Goal: Task Accomplishment & Management: Manage account settings

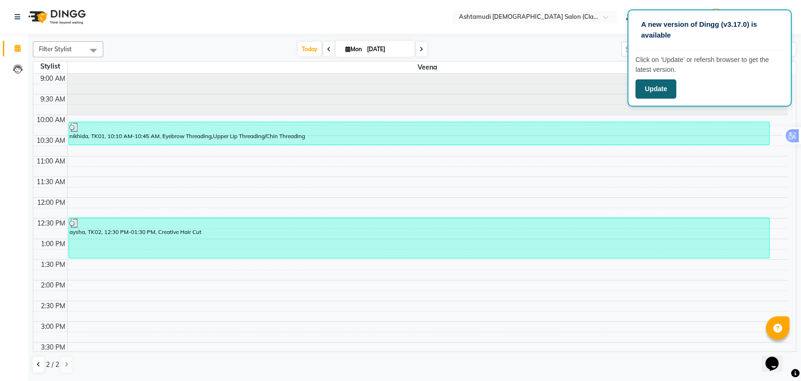
scroll to position [297, 0]
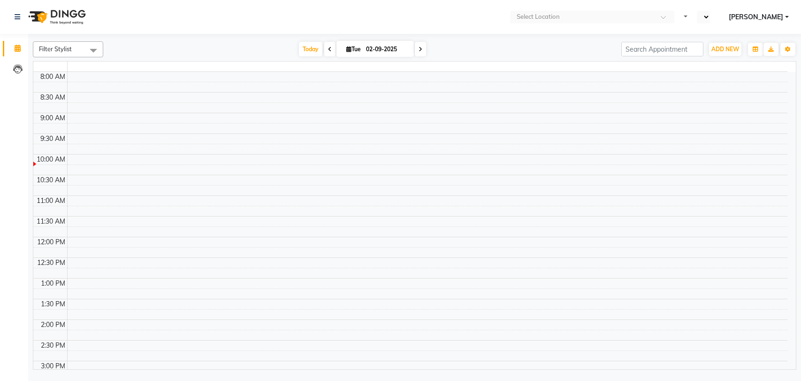
select select "en"
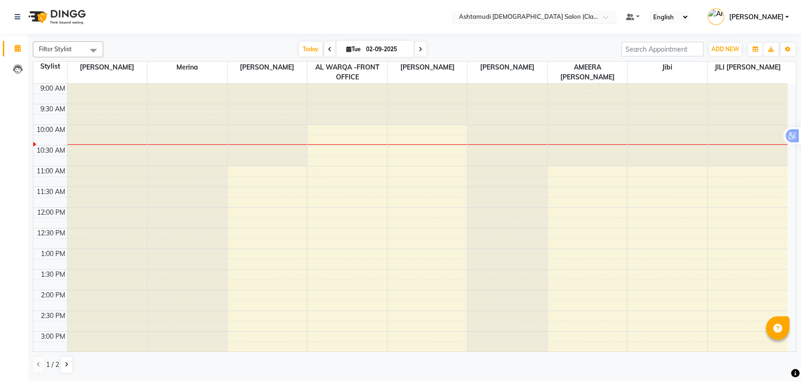
click at [593, 14] on input "text" at bounding box center [525, 17] width 136 height 9
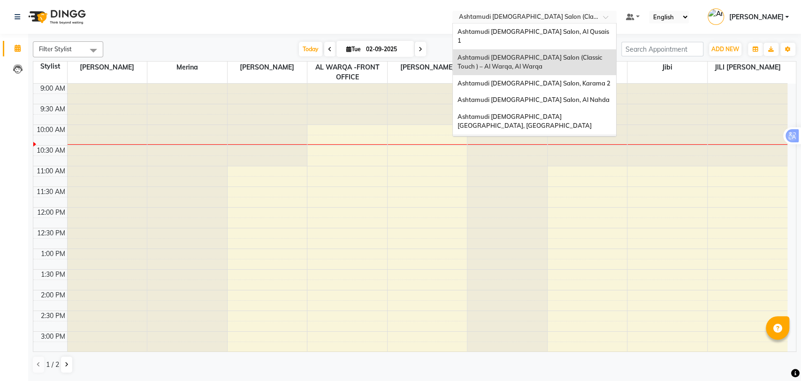
click at [548, 138] on span "Ashtamudi Ladies Salon - Al Karama, Burjuman -Dubai" at bounding box center [524, 151] width 135 height 26
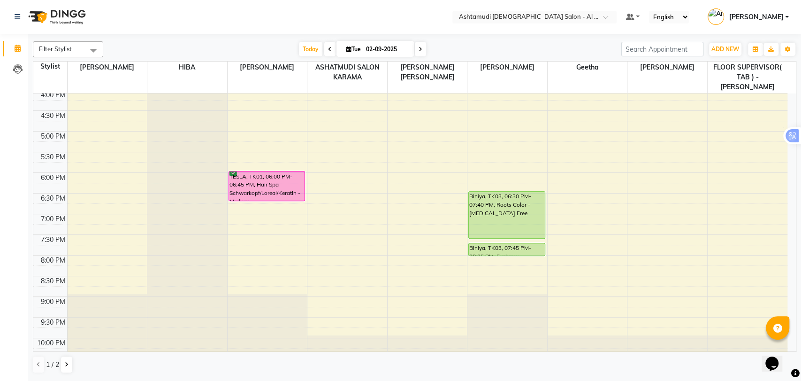
scroll to position [307, 0]
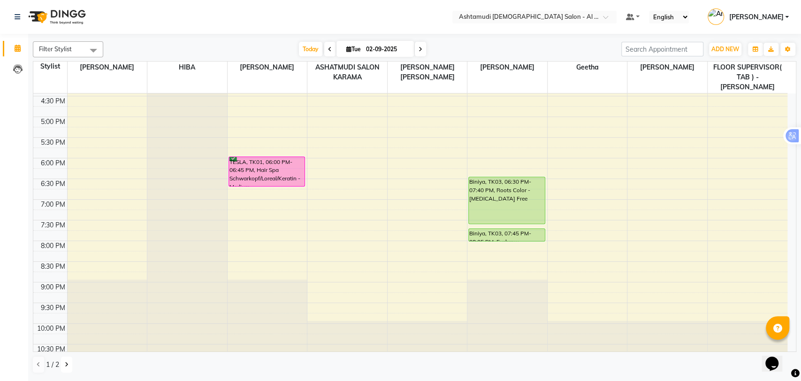
click at [66, 365] on icon at bounding box center [67, 364] width 4 height 6
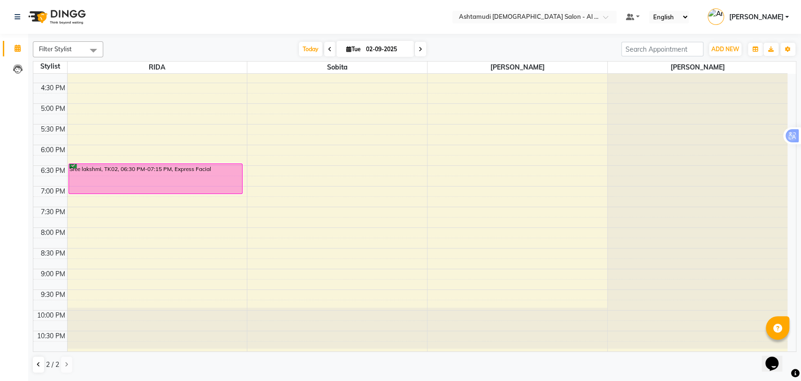
scroll to position [297, 0]
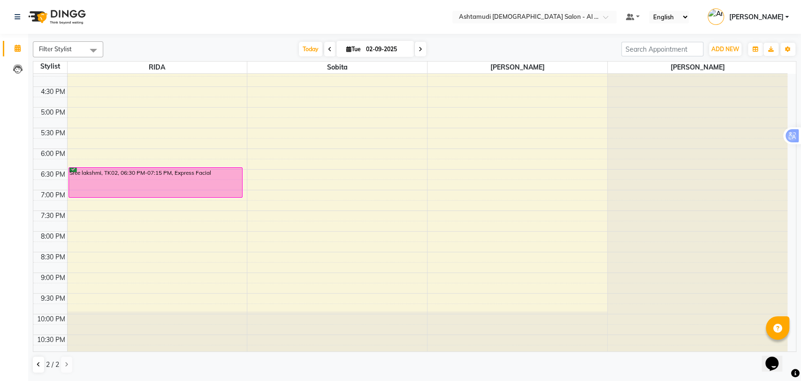
click at [131, 210] on div "9:00 AM 9:30 AM 10:00 AM 10:30 AM 11:00 AM 11:30 AM 12:00 PM 12:30 PM 1:00 PM 1…" at bounding box center [410, 66] width 754 height 578
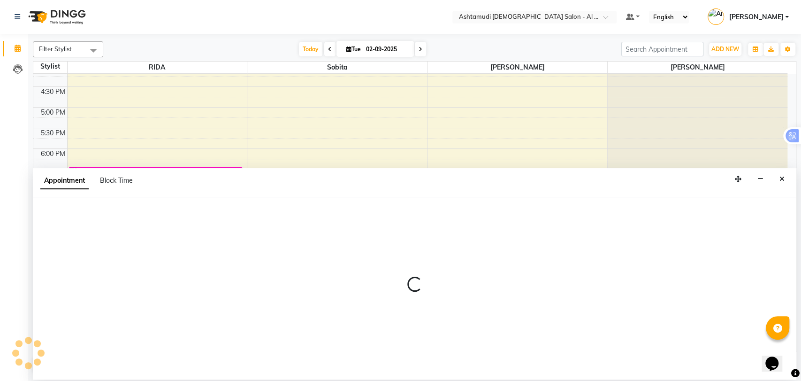
select select "51954"
select select "1170"
select select "tentative"
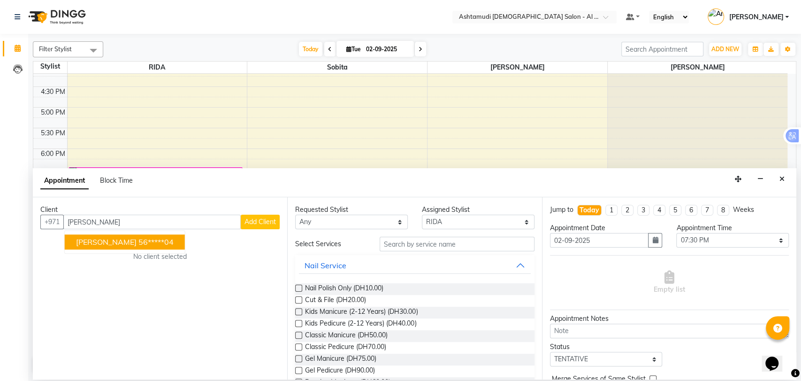
click at [107, 240] on span "Steffin Sebastian" at bounding box center [106, 241] width 61 height 9
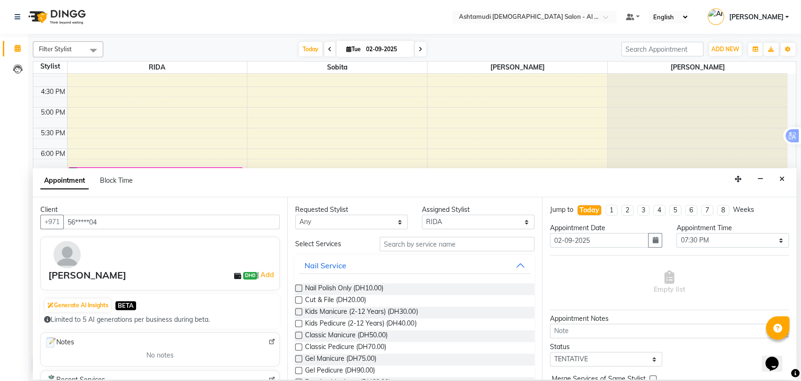
type input "56*****04"
click at [461, 244] on input "text" at bounding box center [457, 243] width 155 height 15
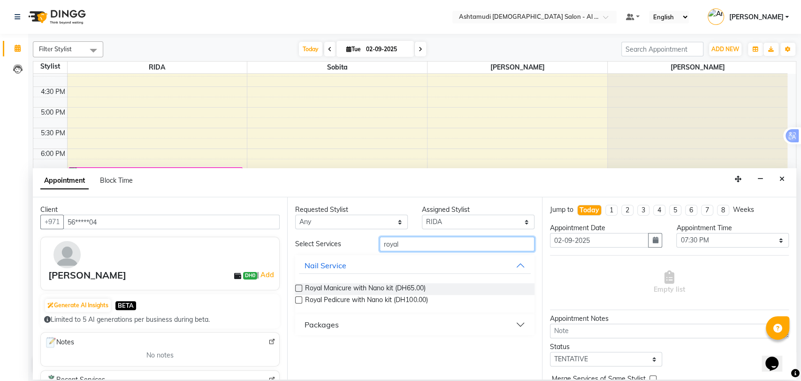
type input "royal"
click at [335, 325] on div "Packages" at bounding box center [322, 324] width 34 height 11
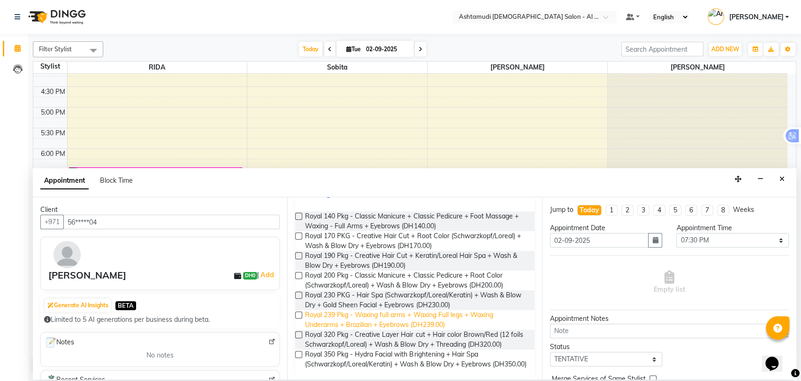
scroll to position [145, 0]
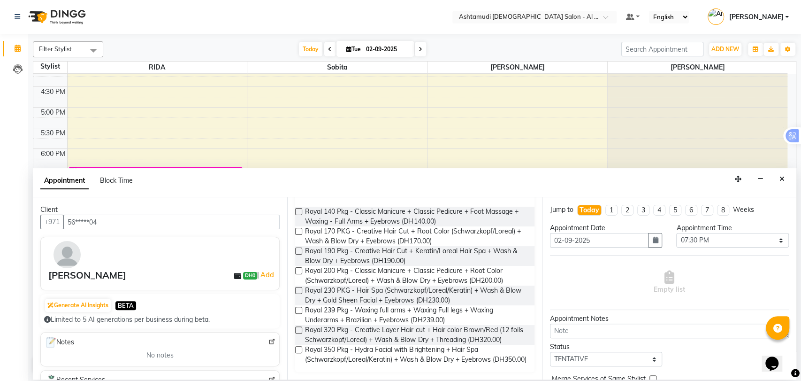
click at [299, 346] on label at bounding box center [298, 349] width 7 height 7
click at [299, 347] on input "checkbox" at bounding box center [298, 350] width 6 height 6
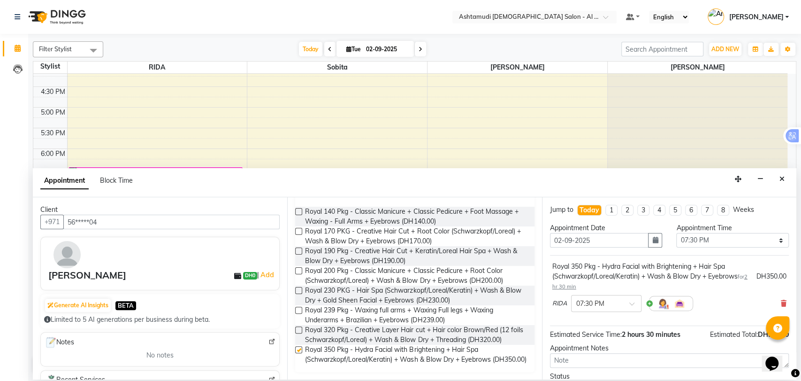
checkbox input "false"
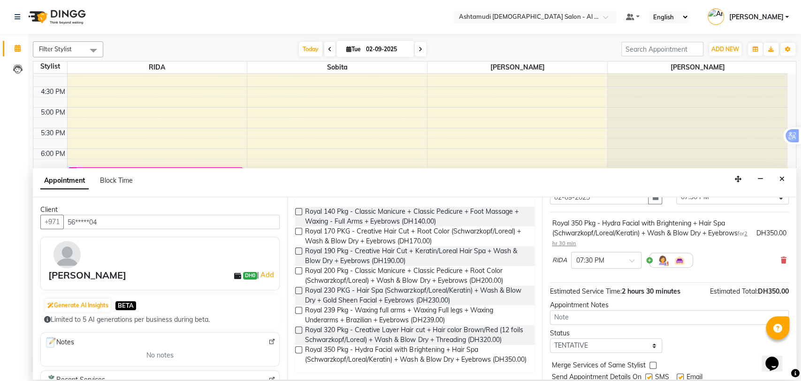
scroll to position [75, 0]
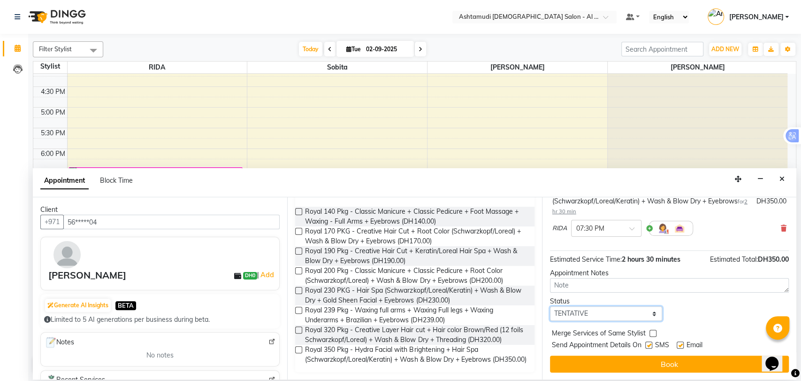
click at [591, 312] on select "Select TENTATIVE CONFIRM CHECK-IN UPCOMING" at bounding box center [606, 313] width 113 height 15
select select "upcoming"
click at [550, 306] on select "Select TENTATIVE CONFIRM CHECK-IN UPCOMING" at bounding box center [606, 313] width 113 height 15
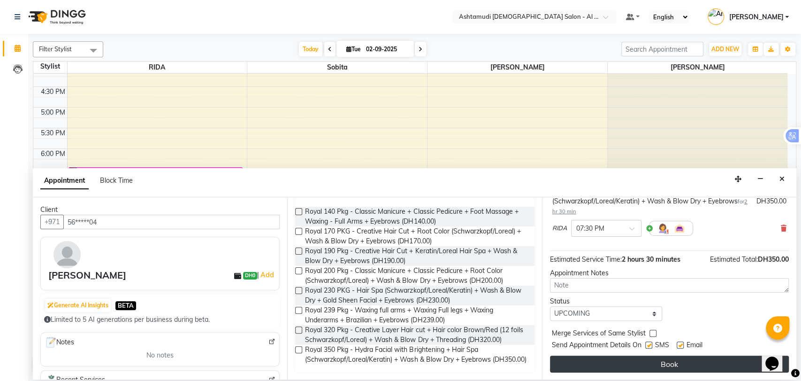
click at [599, 366] on button "Book" at bounding box center [669, 363] width 239 height 17
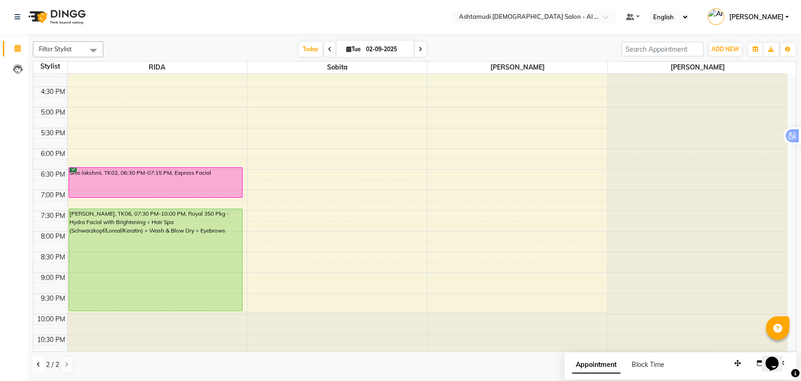
click at [36, 365] on button at bounding box center [38, 364] width 11 height 16
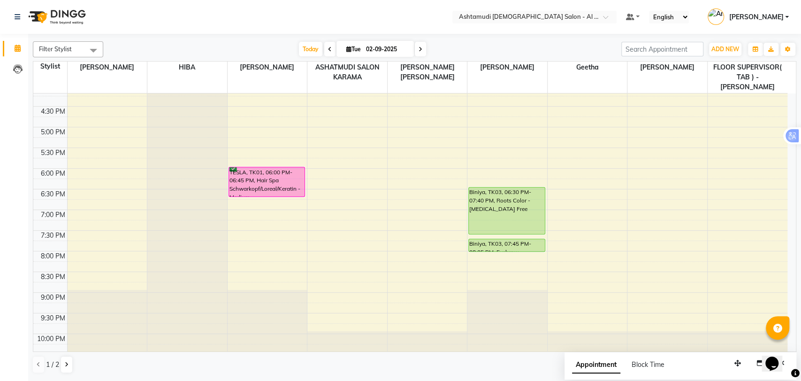
scroll to position [307, 0]
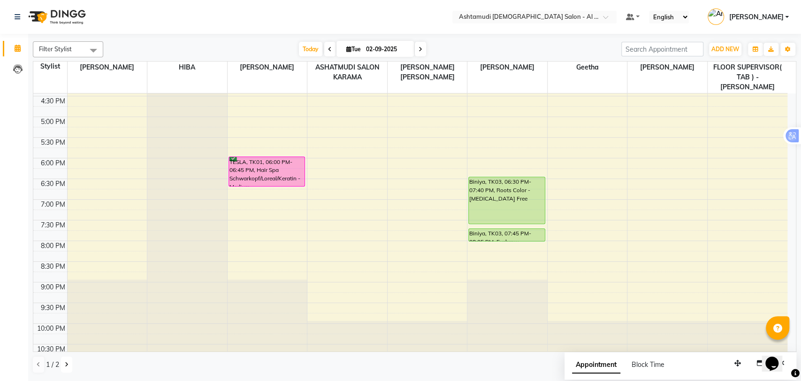
click at [62, 363] on button at bounding box center [66, 364] width 11 height 16
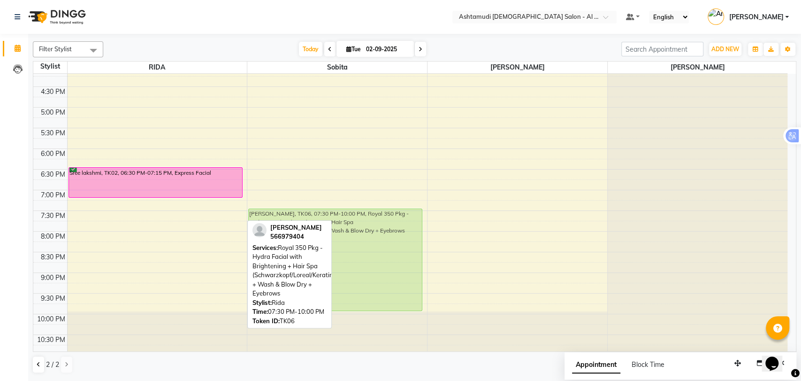
drag, startPoint x: 148, startPoint y: 240, endPoint x: 265, endPoint y: 245, distance: 116.9
click at [265, 245] on div "Filter Stylist Select All ANALYN ASHATMUDI SALON KARAMA FLOOR SUPERVISOR( TAB )…" at bounding box center [414, 207] width 763 height 339
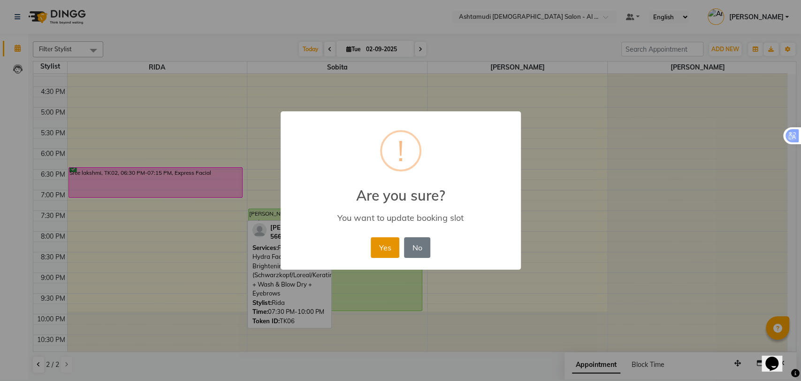
click at [390, 247] on button "Yes" at bounding box center [385, 247] width 29 height 21
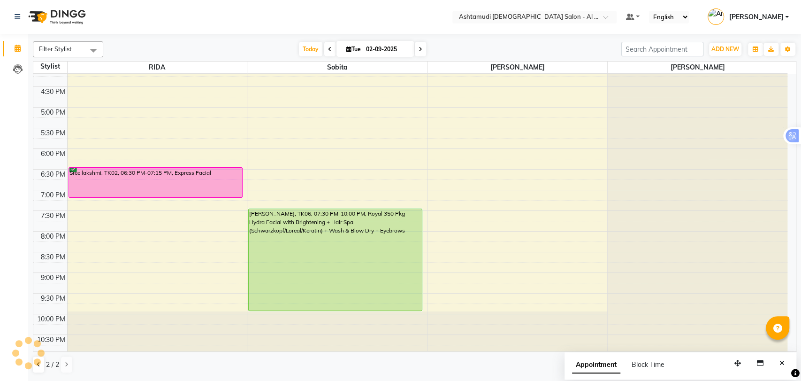
click at [467, 254] on div "9:00 AM 9:30 AM 10:00 AM 10:30 AM 11:00 AM 11:30 AM 12:00 PM 12:30 PM 1:00 PM 1…" at bounding box center [410, 66] width 754 height 578
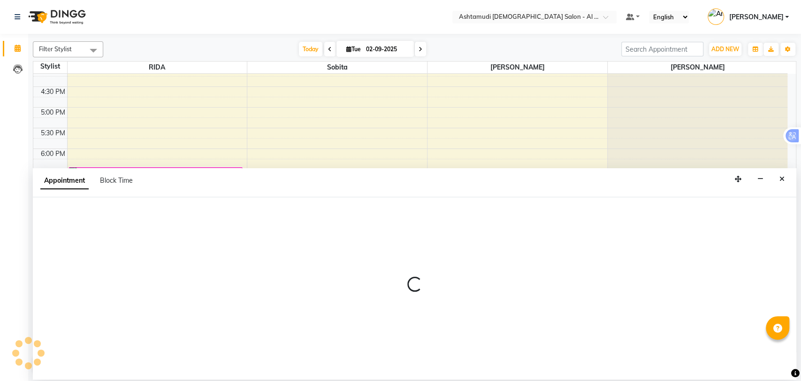
select select "82140"
select select "1230"
select select "tentative"
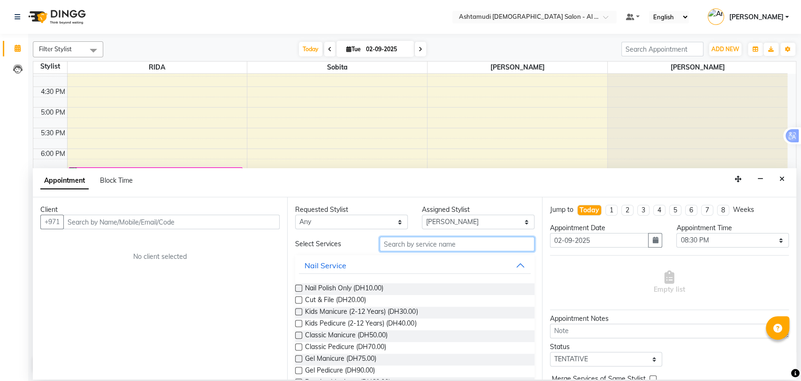
click at [422, 246] on input "text" at bounding box center [457, 243] width 155 height 15
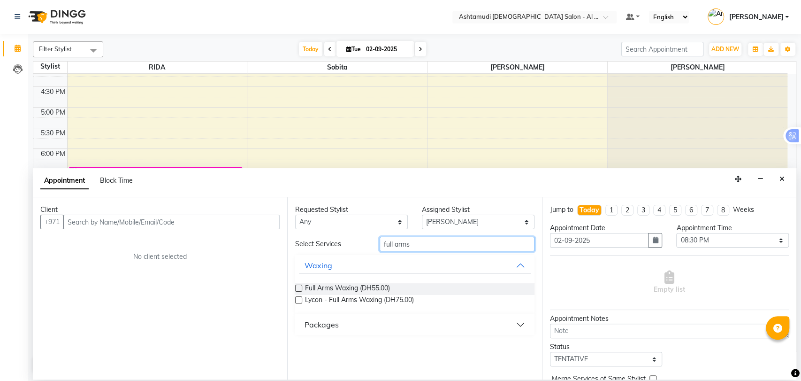
drag, startPoint x: 375, startPoint y: 248, endPoint x: 244, endPoint y: 247, distance: 131.8
click at [243, 249] on div "Client +971 No client selected Requested Stylist Any ANALYN ASHATMUDI SALON KAR…" at bounding box center [414, 288] width 763 height 182
drag, startPoint x: 415, startPoint y: 240, endPoint x: 274, endPoint y: 260, distance: 141.8
click at [274, 261] on div "Client +971 No client selected Requested Stylist Any ANALYN ASHATMUDI SALON KAR…" at bounding box center [414, 288] width 763 height 182
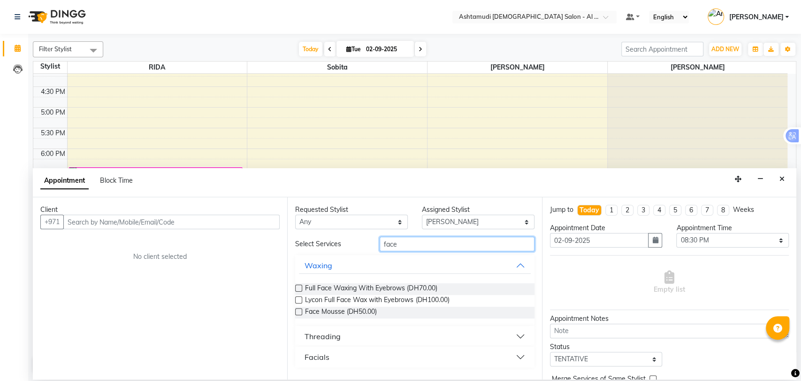
type input "face"
click at [782, 175] on icon "Close" at bounding box center [781, 178] width 5 height 7
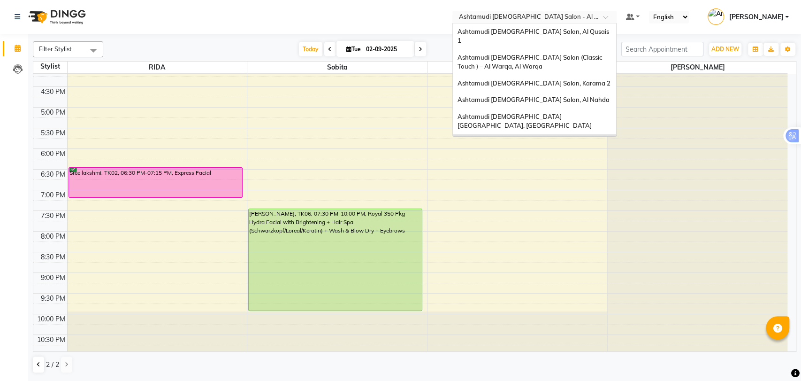
click at [533, 20] on input "text" at bounding box center [525, 17] width 136 height 9
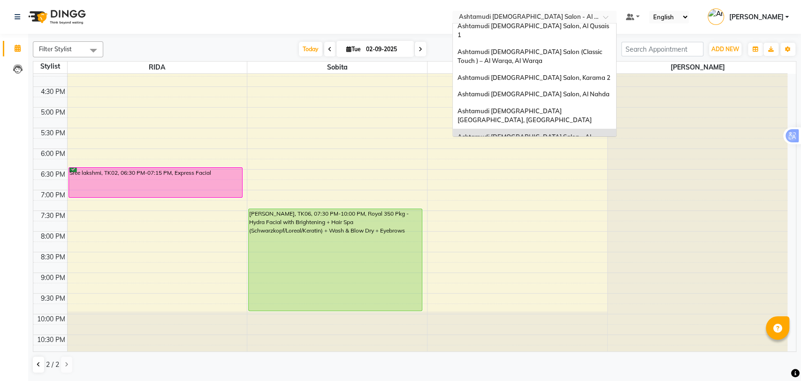
click at [582, 133] on span "Ashtamudi Ladies Salon - Al Karama, Burjuman -Dubai" at bounding box center [524, 146] width 135 height 26
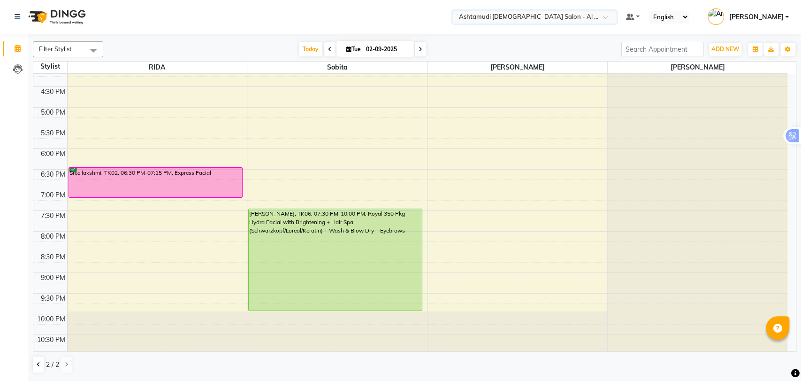
click at [387, 47] on input "02-09-2025" at bounding box center [386, 49] width 47 height 14
select select "9"
select select "2025"
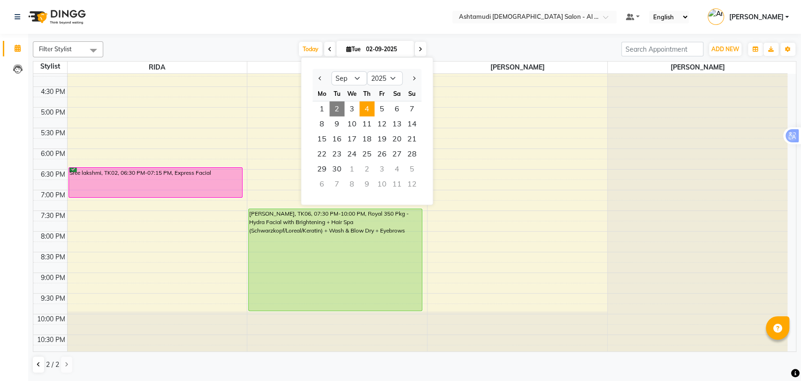
click at [370, 107] on span "4" at bounding box center [366, 108] width 15 height 15
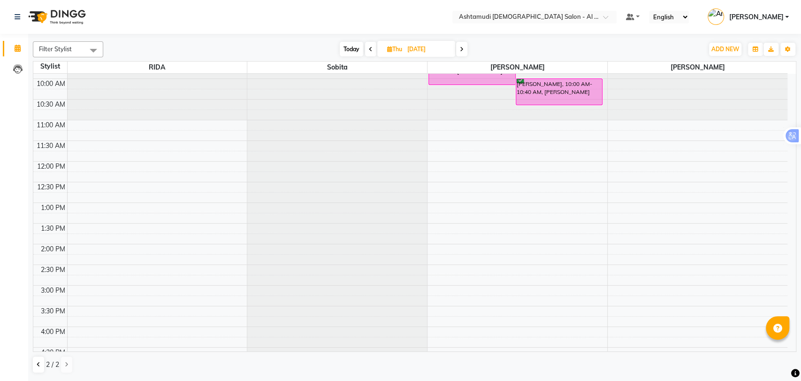
scroll to position [0, 0]
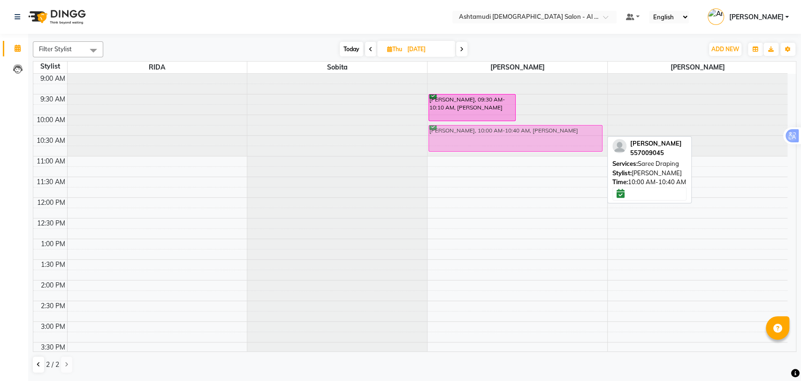
drag, startPoint x: 541, startPoint y: 129, endPoint x: 511, endPoint y: 137, distance: 30.9
click at [511, 137] on div "riya, 09:30 AM-10:10 AM, Saree Draping SHEEFA, 10:00 AM-10:40 AM, Saree Draping…" at bounding box center [517, 363] width 180 height 578
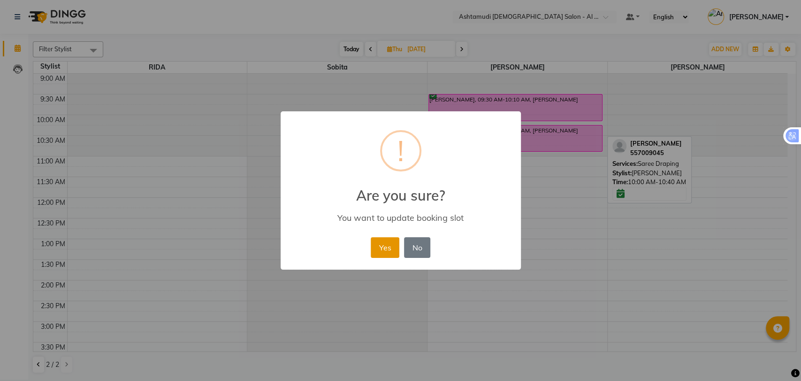
click at [387, 247] on button "Yes" at bounding box center [385, 247] width 29 height 21
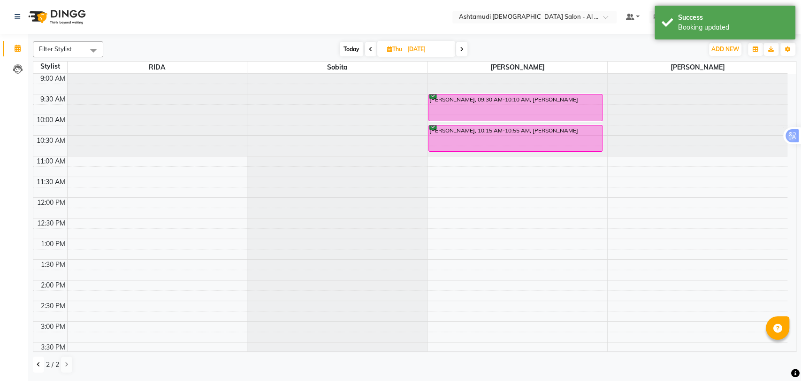
click at [41, 365] on button at bounding box center [38, 364] width 11 height 16
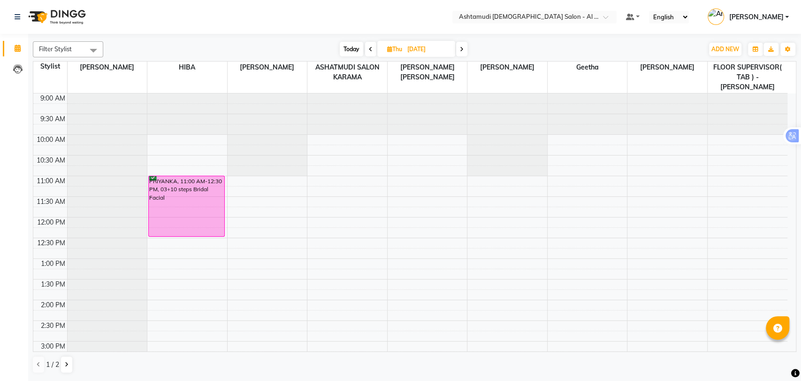
click at [369, 46] on icon at bounding box center [371, 49] width 4 height 6
type input "03-09-2025"
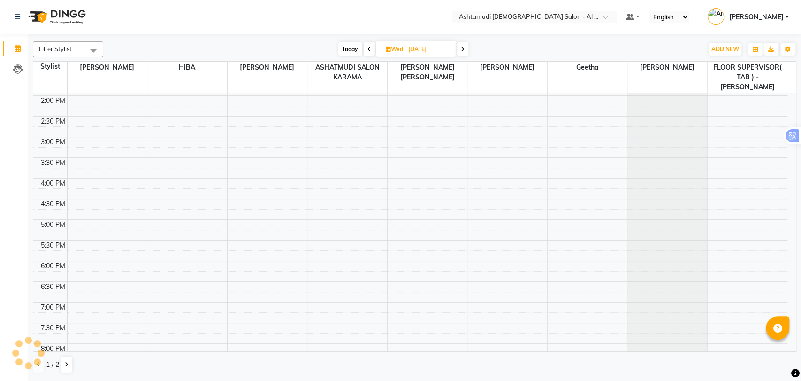
scroll to position [307, 0]
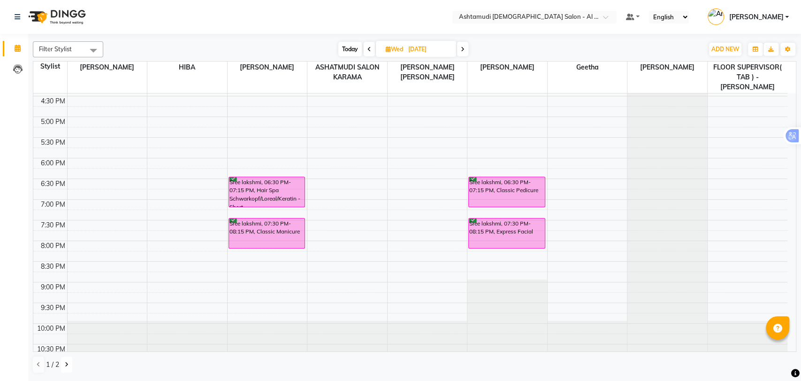
click at [70, 368] on button at bounding box center [66, 364] width 11 height 16
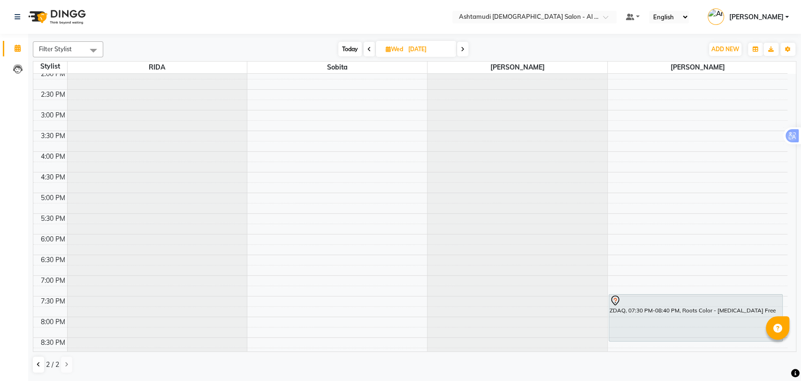
scroll to position [297, 0]
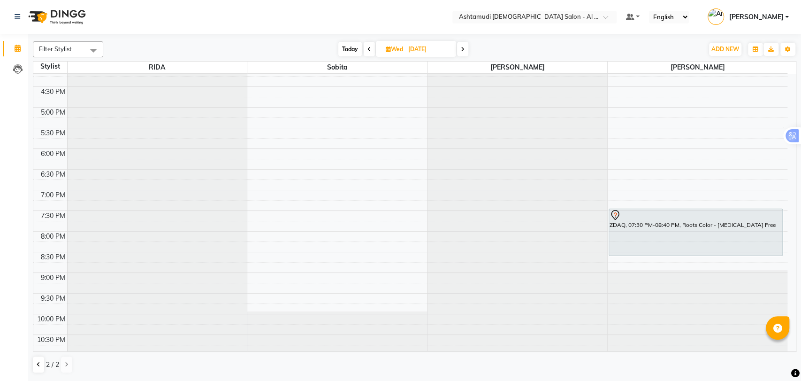
click at [38, 365] on div at bounding box center [28, 352] width 28 height 28
click at [43, 363] on button at bounding box center [38, 364] width 11 height 16
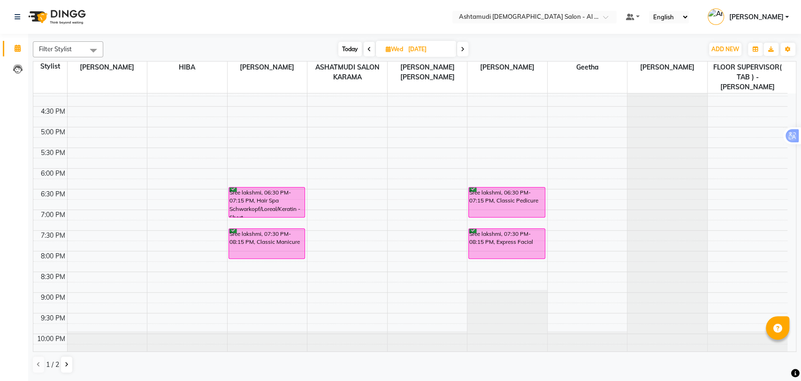
click at [377, 257] on div "9:00 AM 9:30 AM 10:00 AM 10:30 AM 11:00 AM 11:30 AM 12:00 PM 12:30 PM 1:00 PM 1…" at bounding box center [410, 86] width 754 height 578
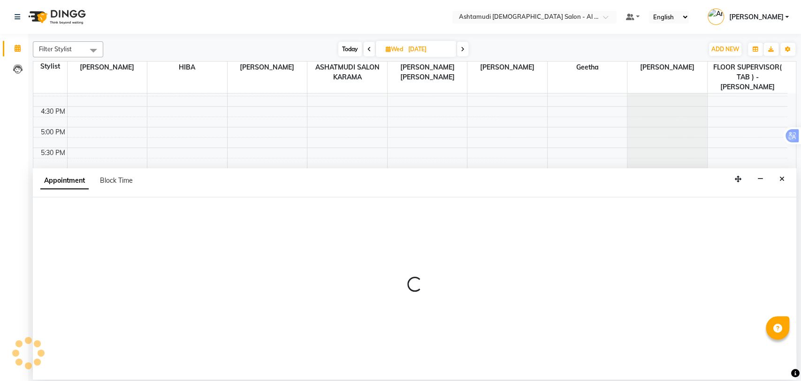
select select "51956"
select select "tentative"
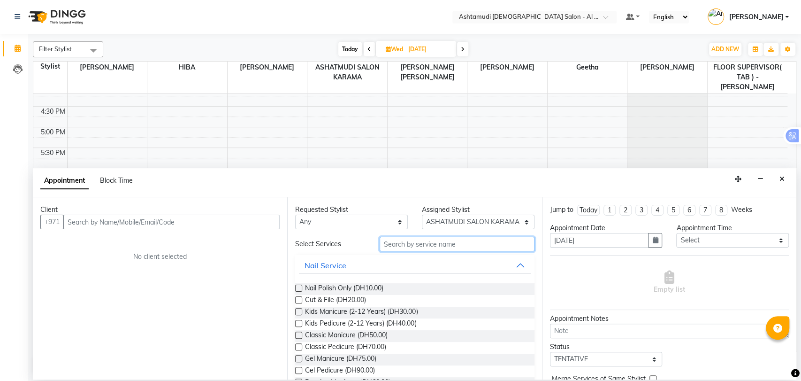
click at [397, 248] on input "text" at bounding box center [457, 243] width 155 height 15
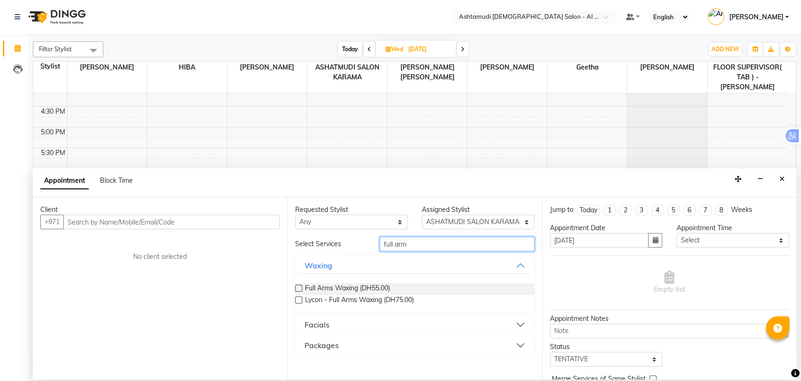
drag, startPoint x: 471, startPoint y: 241, endPoint x: 225, endPoint y: 249, distance: 246.5
click at [225, 249] on div "Client +971 No client selected Requested Stylist Any ANALYN ASHATMUDI SALON KAR…" at bounding box center [414, 288] width 763 height 182
type input "half le"
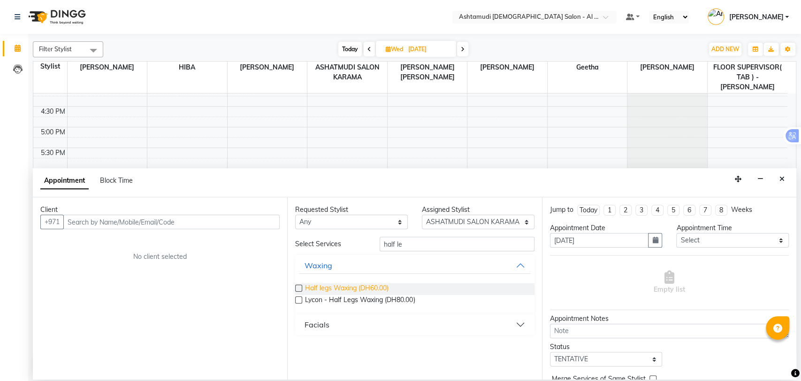
click at [317, 285] on span "Half legs Waxing (DH60.00)" at bounding box center [347, 289] width 84 height 12
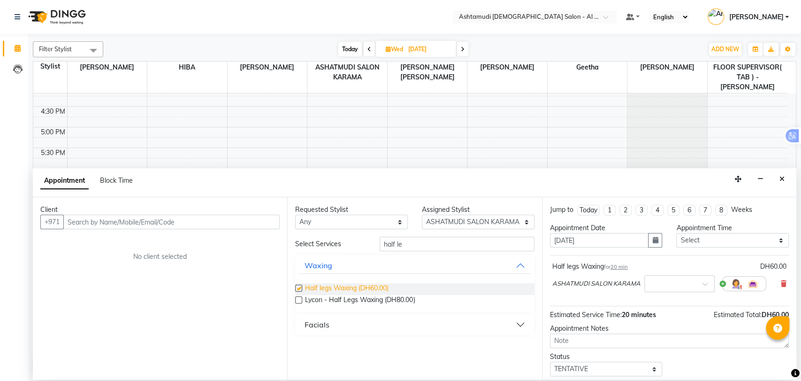
checkbox input "false"
click at [781, 281] on icon at bounding box center [784, 283] width 6 height 7
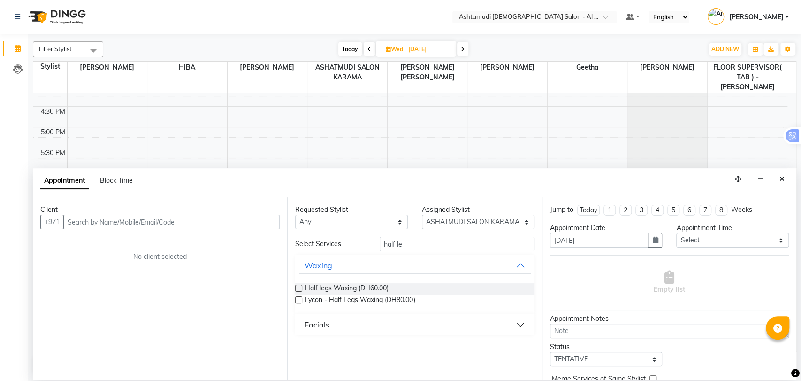
click at [771, 10] on link "[PERSON_NAME]" at bounding box center [748, 16] width 81 height 15
click at [769, 16] on span "[PERSON_NAME]" at bounding box center [756, 17] width 54 height 10
click at [782, 178] on icon "Close" at bounding box center [781, 178] width 5 height 7
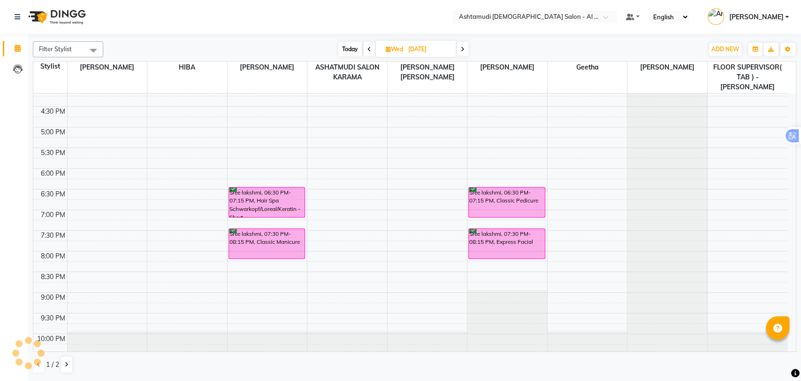
click at [782, 180] on div "9:00 AM 9:30 AM 10:00 AM 10:30 AM 11:00 AM 11:30 AM 12:00 PM 12:30 PM 1:00 PM 1…" at bounding box center [410, 86] width 754 height 578
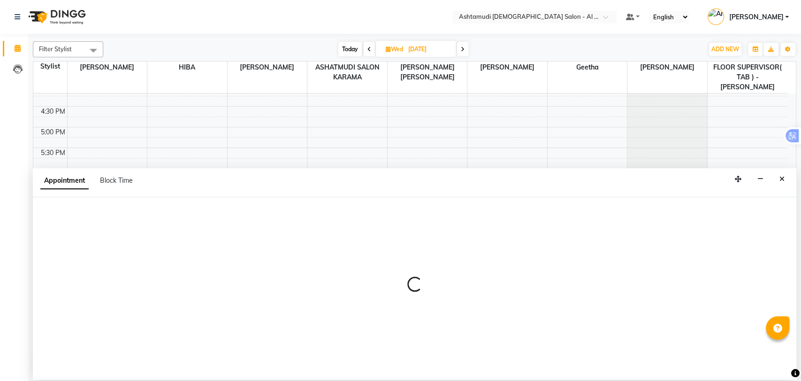
click at [767, 22] on link "[PERSON_NAME]" at bounding box center [748, 16] width 81 height 15
click at [764, 11] on link "[PERSON_NAME]" at bounding box center [748, 16] width 81 height 15
select select "88907"
select select "tentative"
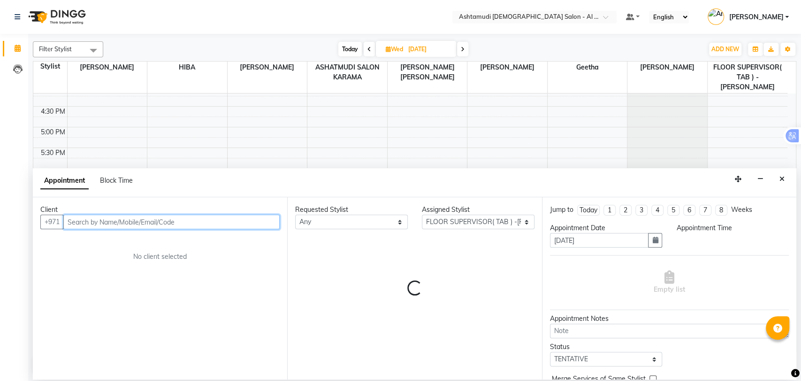
select select "1110"
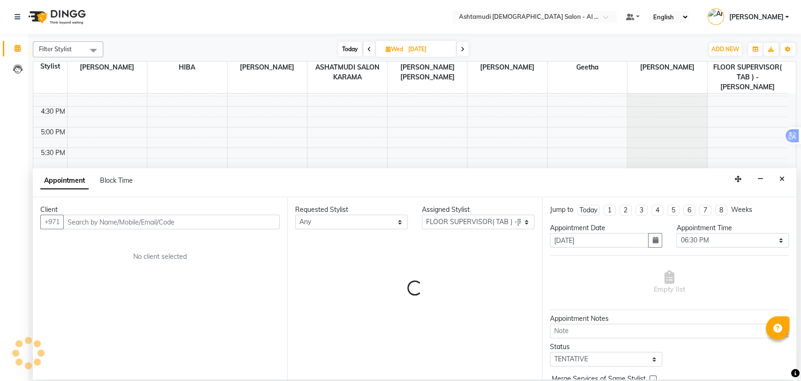
click at [764, 17] on span "[PERSON_NAME]" at bounding box center [756, 17] width 54 height 10
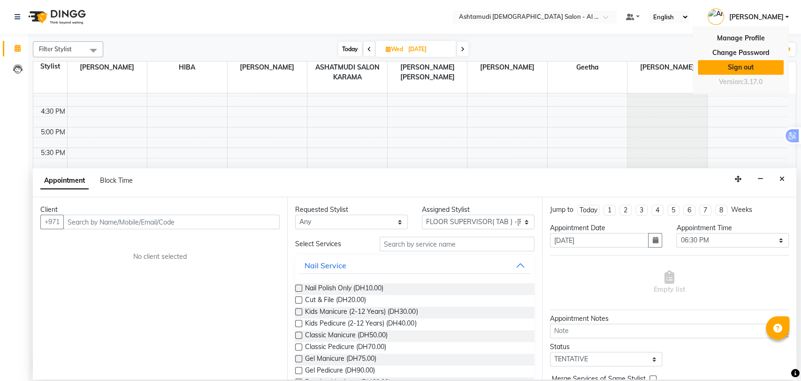
click at [737, 69] on link "Sign out" at bounding box center [741, 67] width 86 height 15
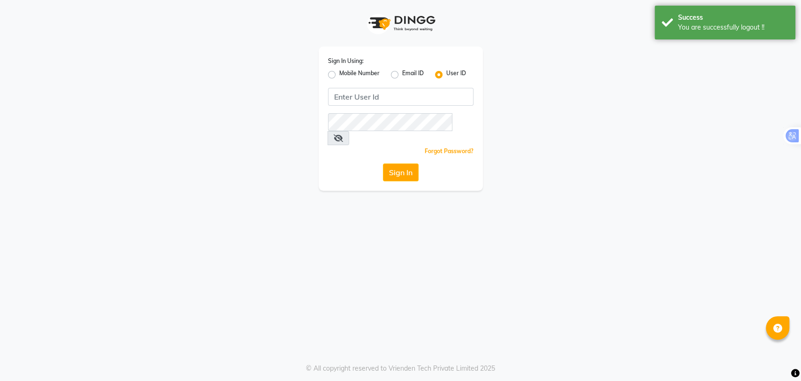
click at [339, 74] on label "Mobile Number" at bounding box center [359, 74] width 40 height 11
click at [339, 74] on input "Mobile Number" at bounding box center [342, 72] width 6 height 6
radio input "true"
radio input "false"
click at [383, 98] on input "Username" at bounding box center [416, 97] width 114 height 18
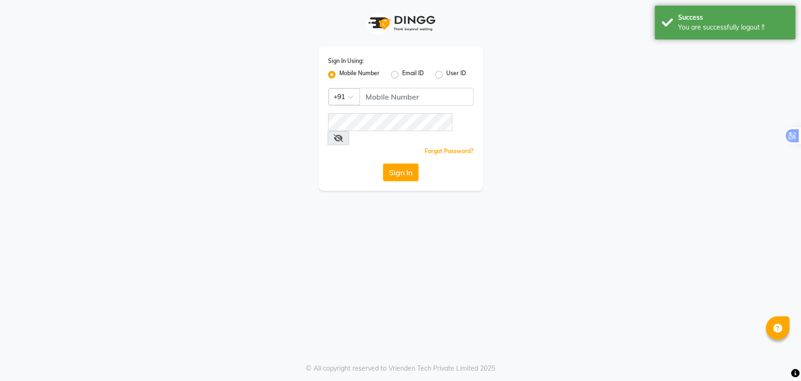
click at [344, 97] on div at bounding box center [344, 96] width 30 height 10
type input "97897"
click at [348, 97] on span at bounding box center [354, 100] width 12 height 10
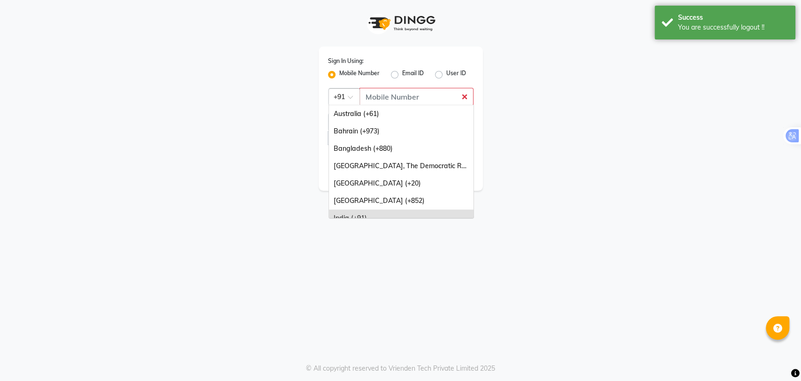
click at [350, 97] on span at bounding box center [354, 100] width 12 height 10
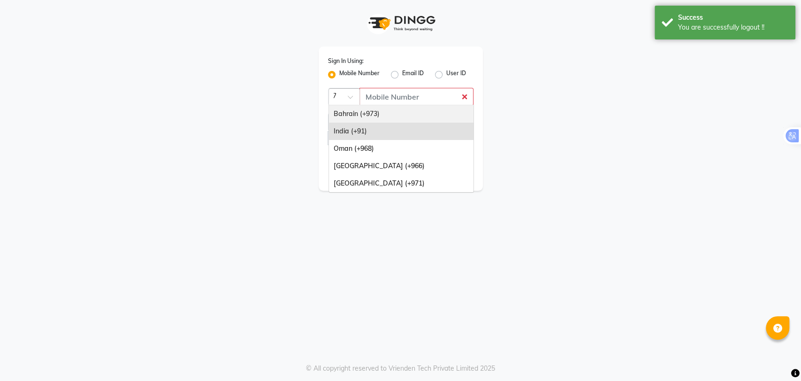
type input "971"
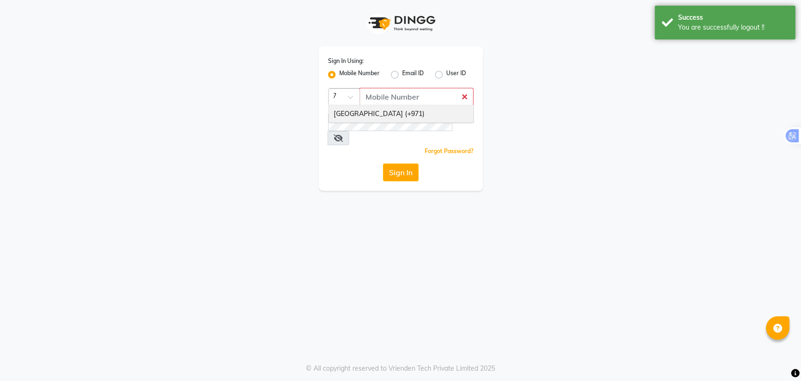
scroll to position [0, 8]
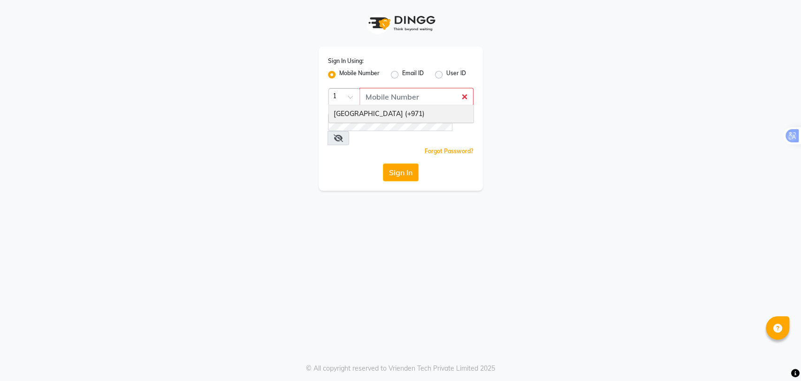
click at [361, 113] on div "United Arab Emirates (+971)" at bounding box center [401, 113] width 145 height 17
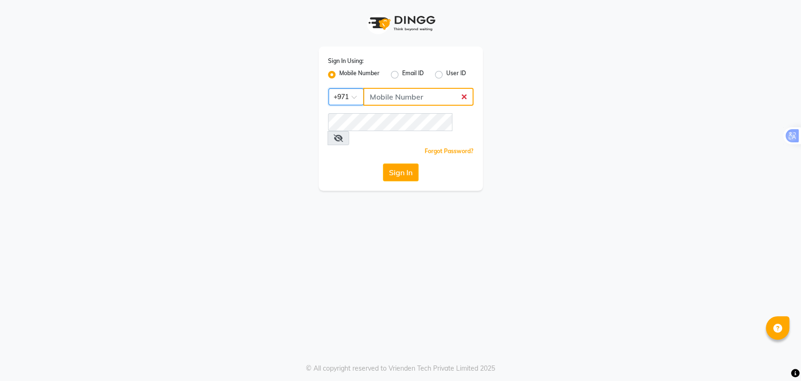
click at [393, 99] on input "Username" at bounding box center [418, 97] width 110 height 18
type input "544840255"
click at [401, 163] on button "Sign In" at bounding box center [401, 172] width 36 height 18
